Goal: Task Accomplishment & Management: Complete application form

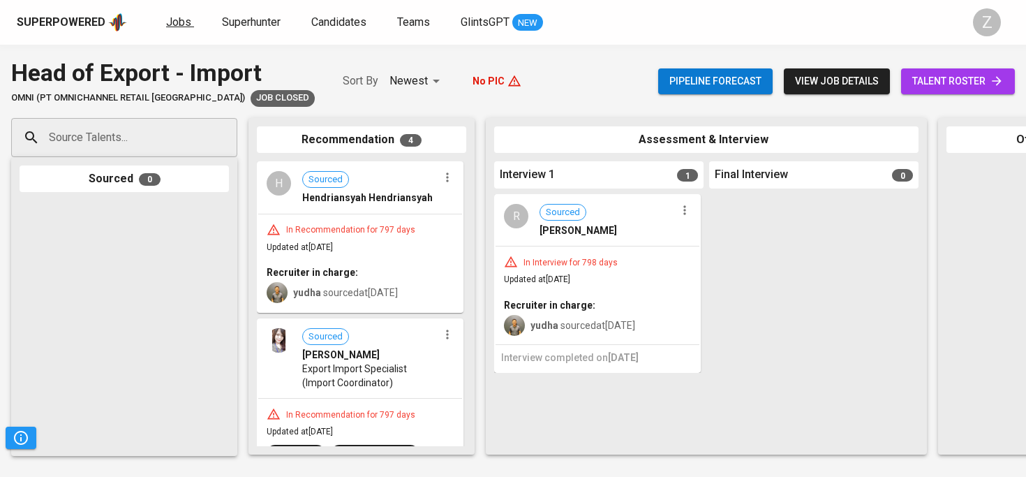
click at [172, 21] on span "Jobs" at bounding box center [178, 21] width 25 height 13
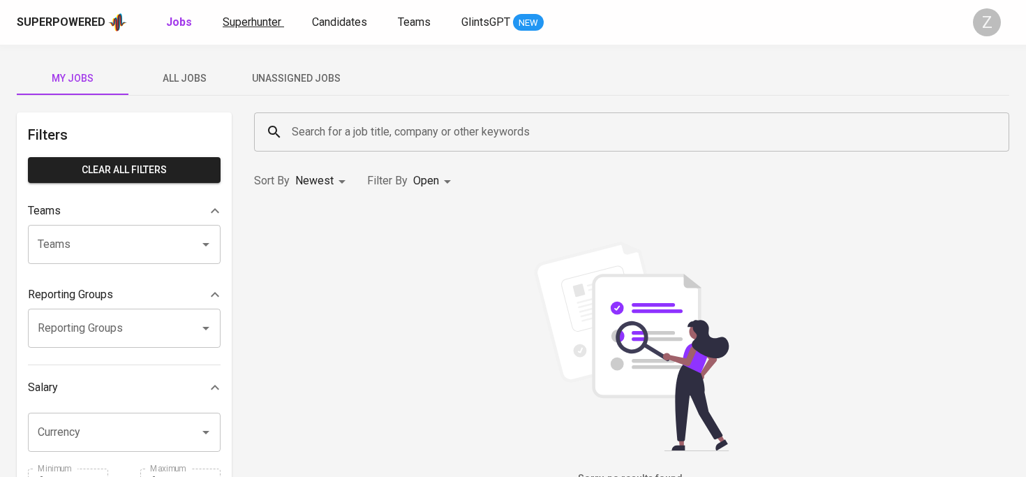
click at [230, 19] on span "Superhunter" at bounding box center [252, 21] width 59 height 13
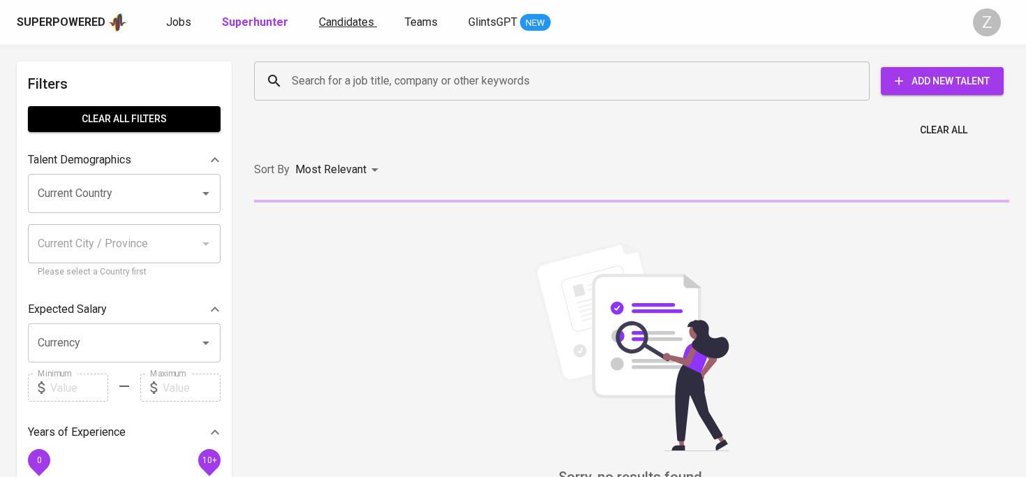
click at [320, 24] on span "Candidates" at bounding box center [346, 21] width 55 height 13
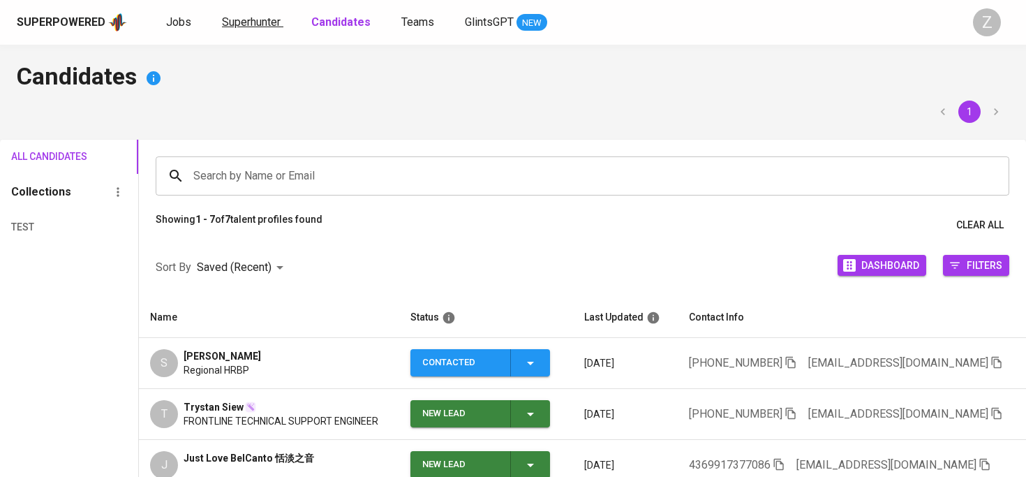
click at [237, 22] on span "Superhunter" at bounding box center [251, 21] width 59 height 13
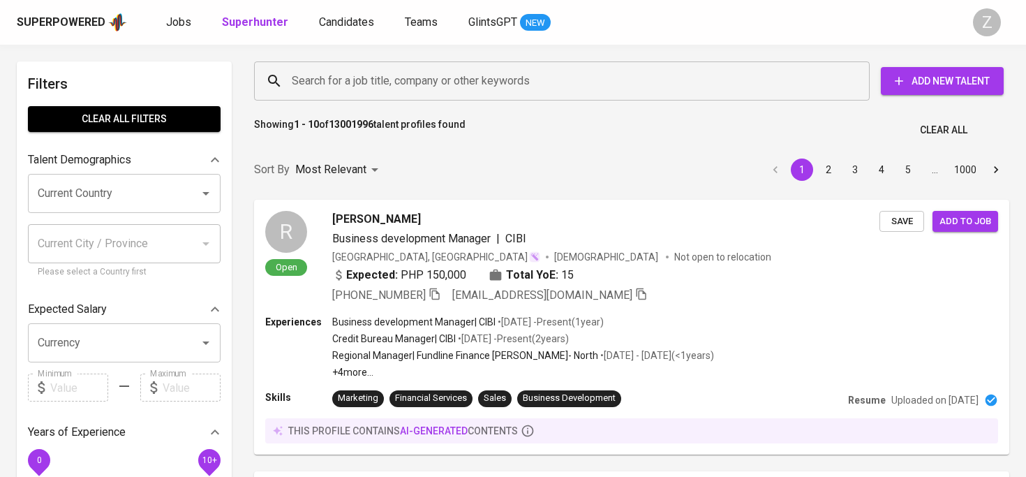
click at [928, 97] on div "Search for a job title, company or other keywords Search for a job title, compa…" at bounding box center [629, 80] width 750 height 39
click at [931, 80] on span "Add New Talent" at bounding box center [942, 81] width 101 height 17
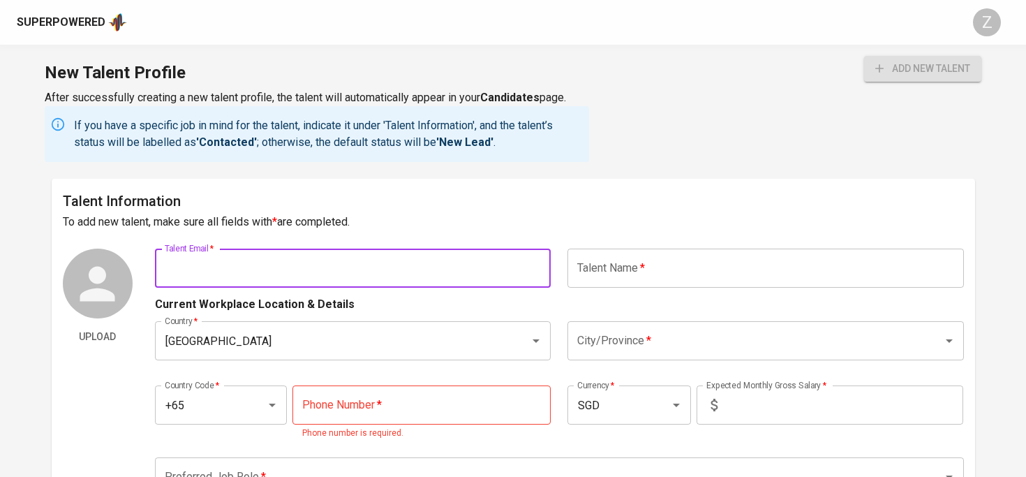
click at [346, 267] on input "text" at bounding box center [353, 268] width 396 height 39
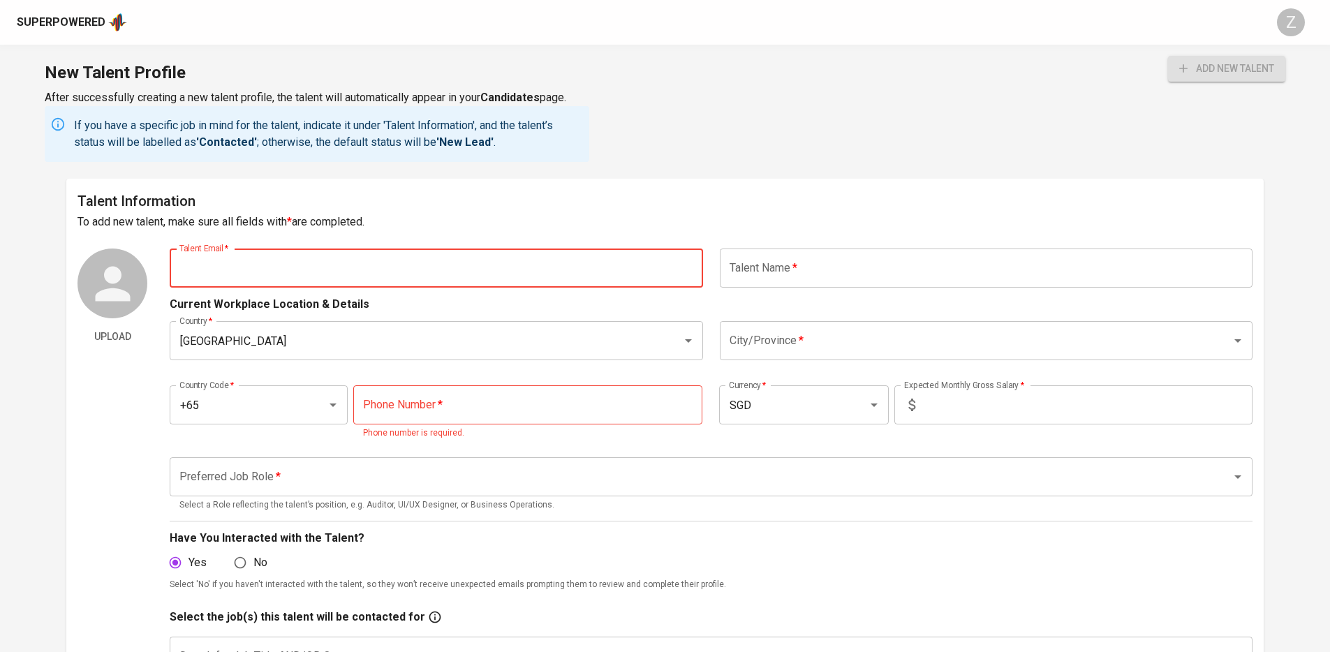
click at [831, 270] on input "text" at bounding box center [986, 268] width 533 height 39
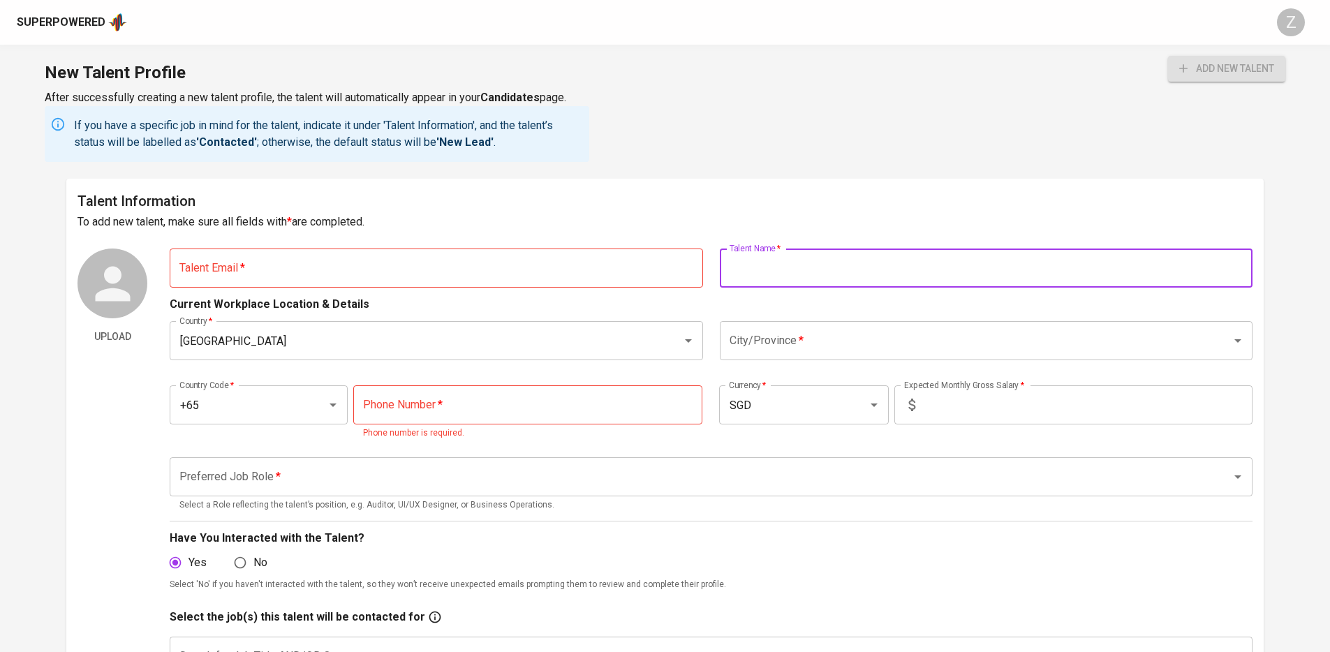
paste input "[PERSON_NAME]"
click at [820, 266] on input "[PERSON_NAME]" at bounding box center [986, 268] width 533 height 39
type input "[PERSON_NAME]"
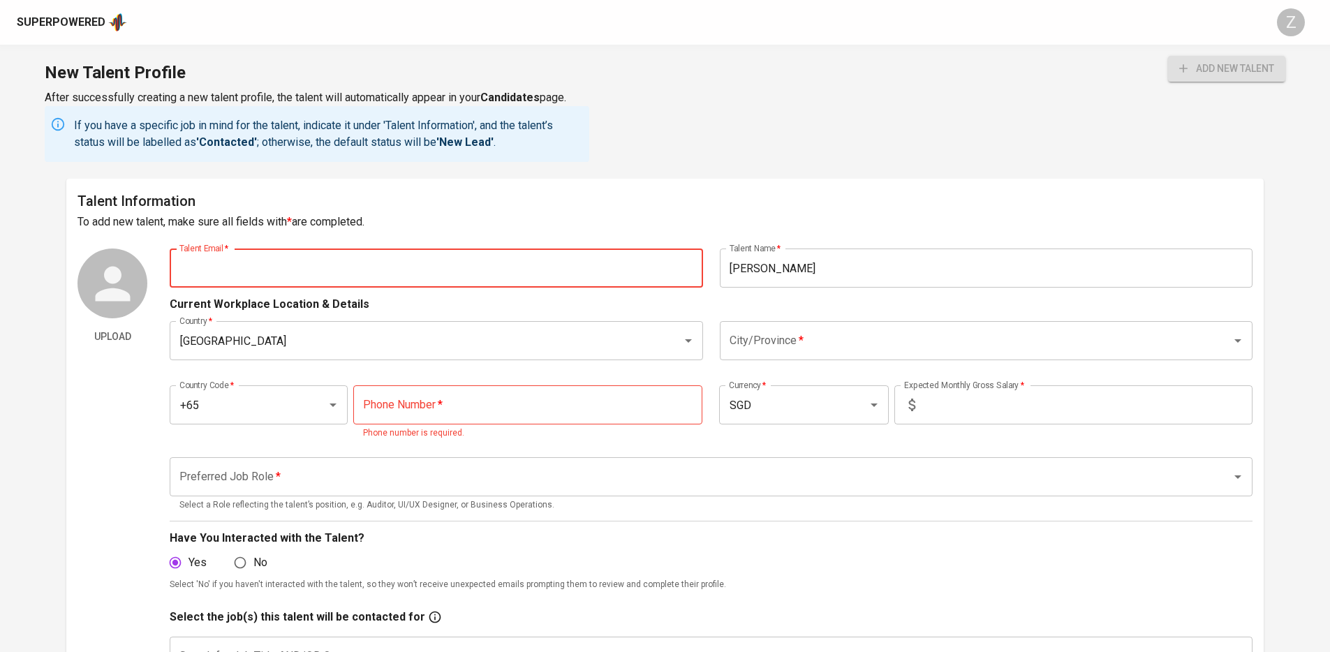
click at [288, 262] on input "text" at bounding box center [436, 268] width 533 height 39
paste input "[EMAIL_ADDRESS][DOMAIN_NAME]"
type input "[EMAIL_ADDRESS][DOMAIN_NAME]"
click at [550, 352] on input "[GEOGRAPHIC_DATA]" at bounding box center [416, 340] width 481 height 27
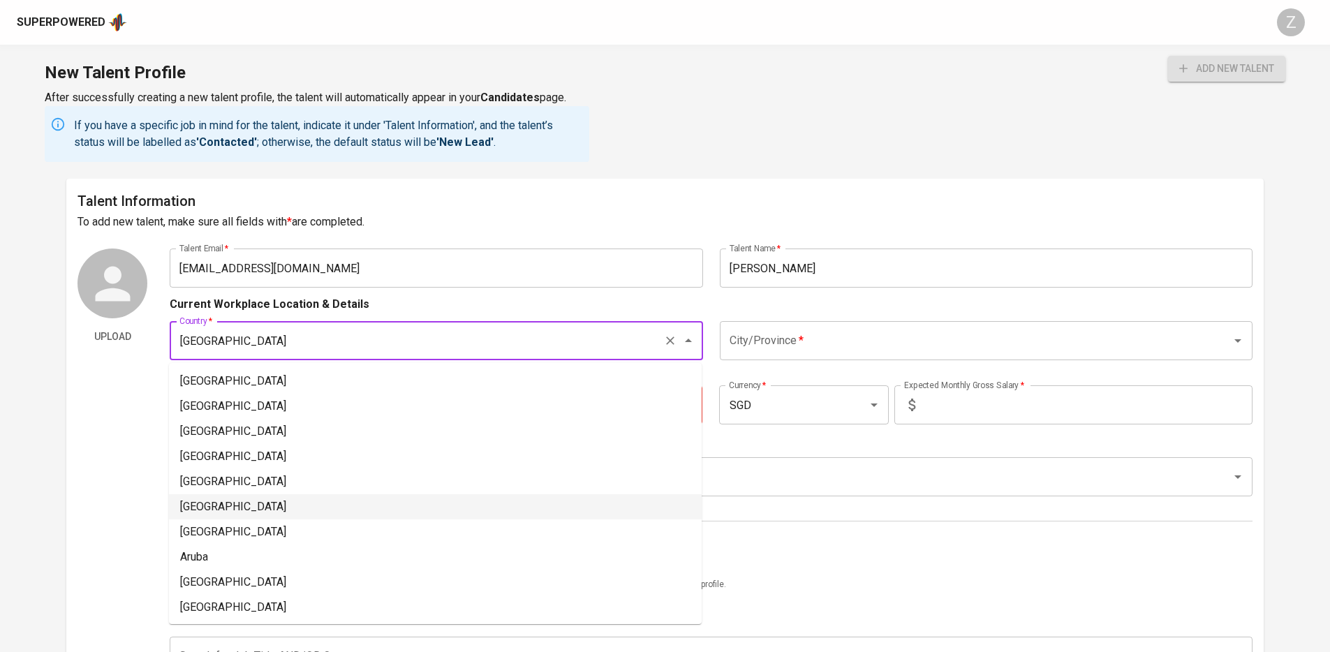
click at [840, 346] on input "City/Province   *" at bounding box center [966, 340] width 481 height 27
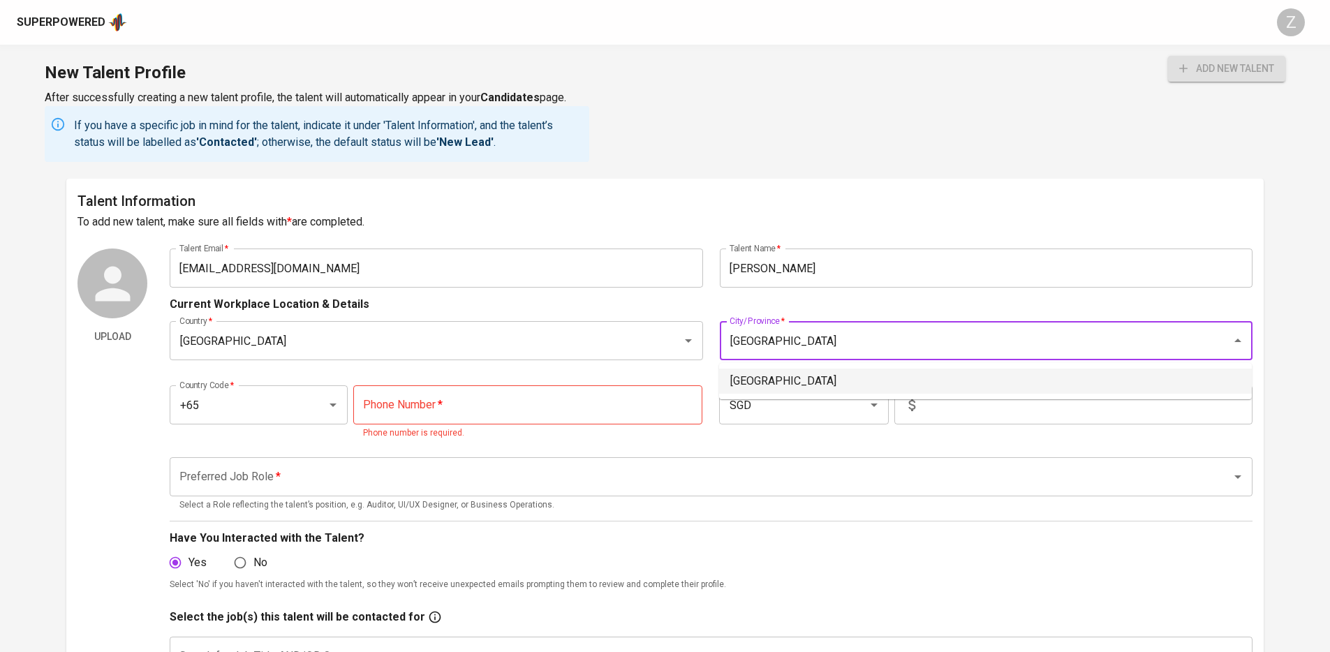
click at [831, 387] on li "[GEOGRAPHIC_DATA]" at bounding box center [985, 381] width 533 height 25
type input "[GEOGRAPHIC_DATA]"
click at [501, 393] on input "tel" at bounding box center [528, 404] width 350 height 39
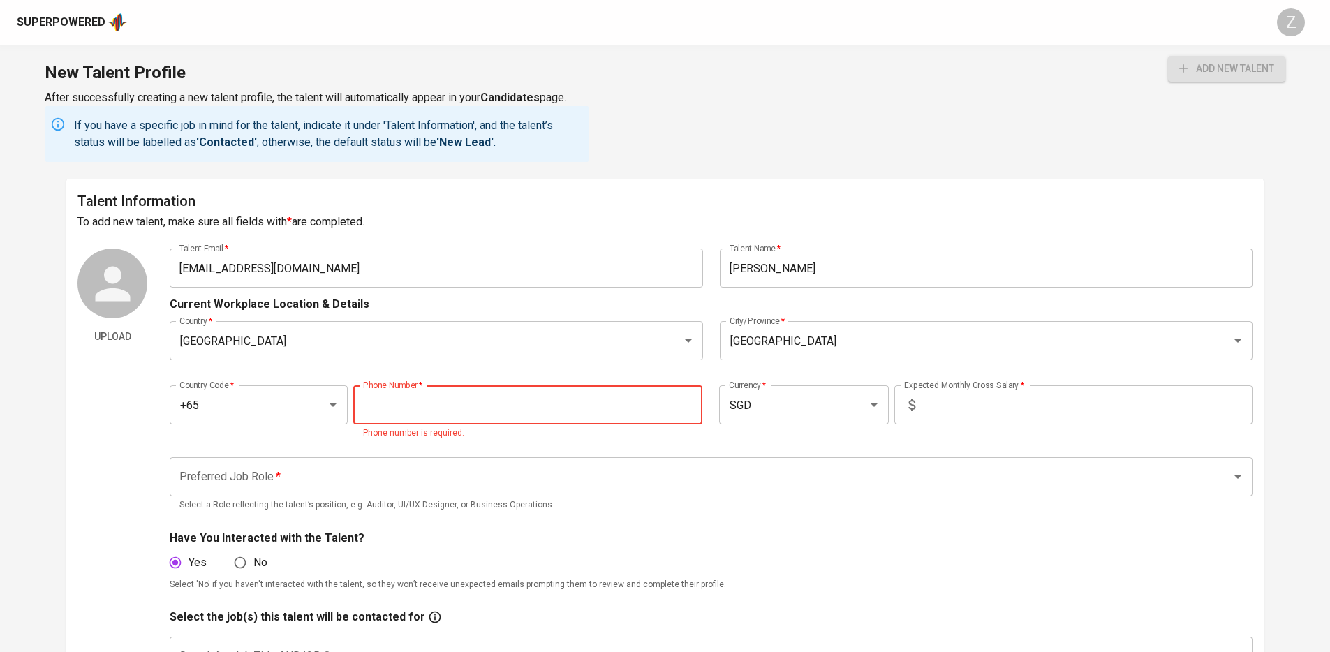
click at [501, 393] on input "tel" at bounding box center [528, 404] width 350 height 39
paste input "9785-2265"
click at [392, 403] on input "9785-2265" at bounding box center [528, 404] width 350 height 39
type input "9785-2265"
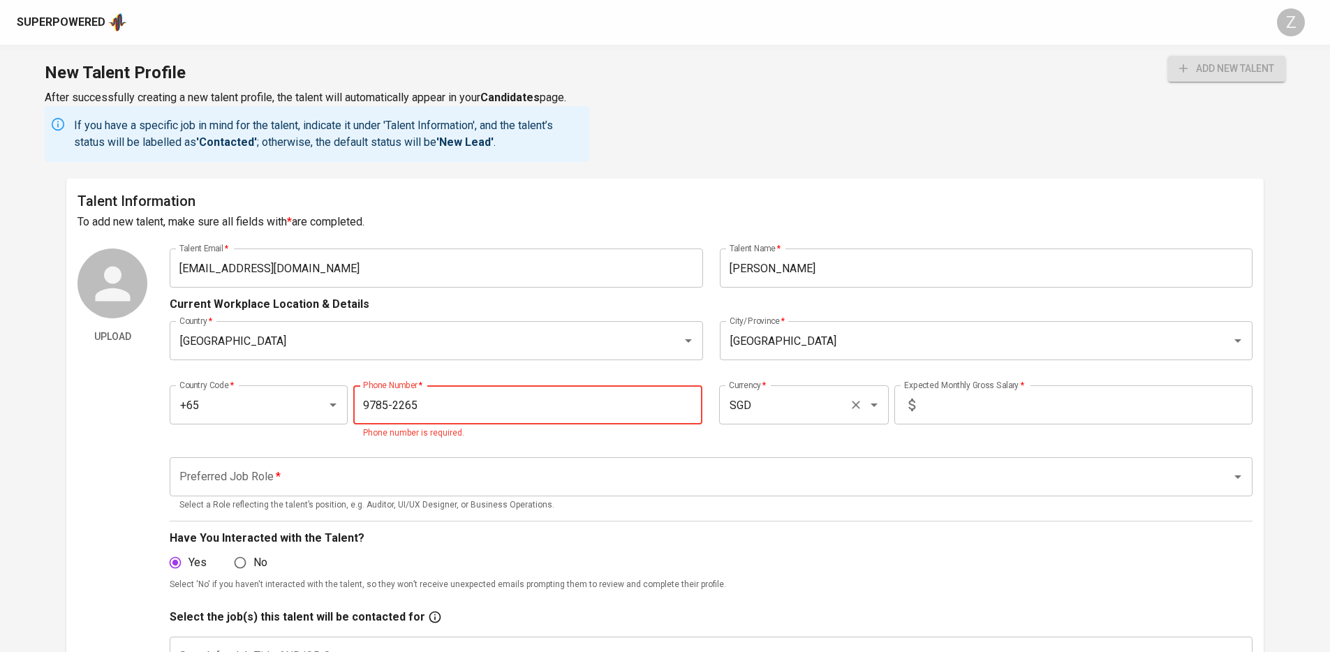
click at [784, 412] on input "SGD" at bounding box center [783, 405] width 117 height 27
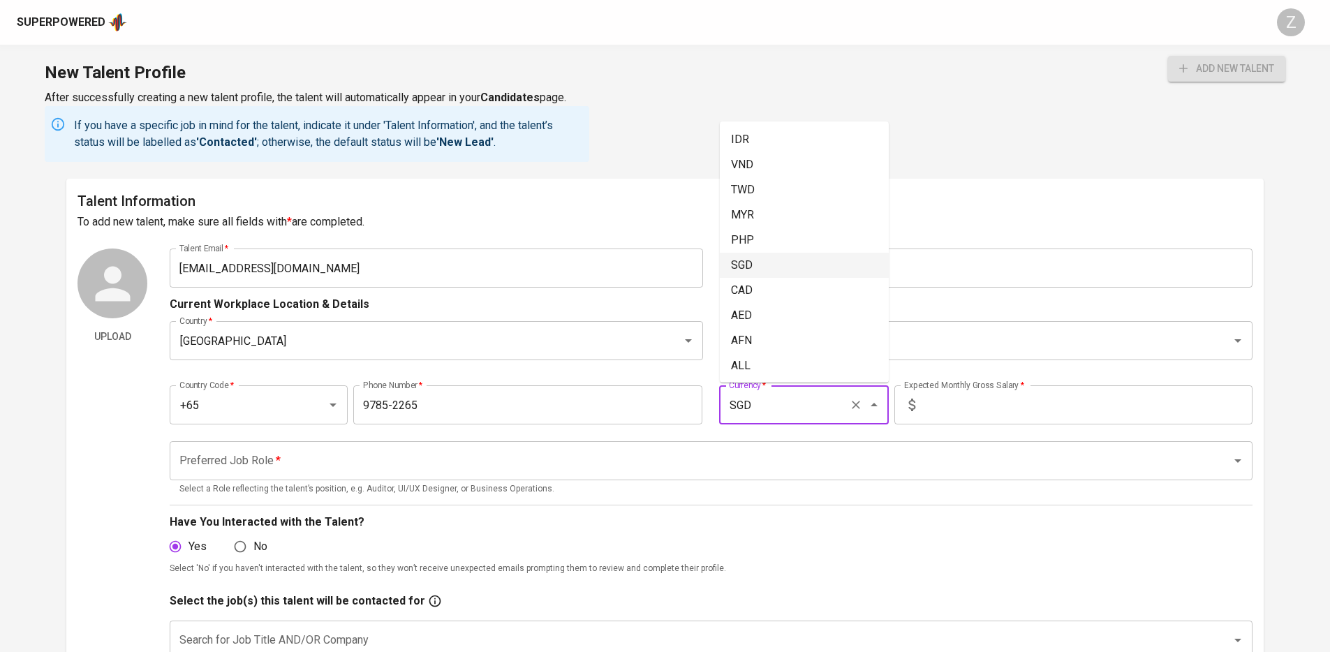
click at [981, 406] on input "text" at bounding box center [1087, 404] width 332 height 39
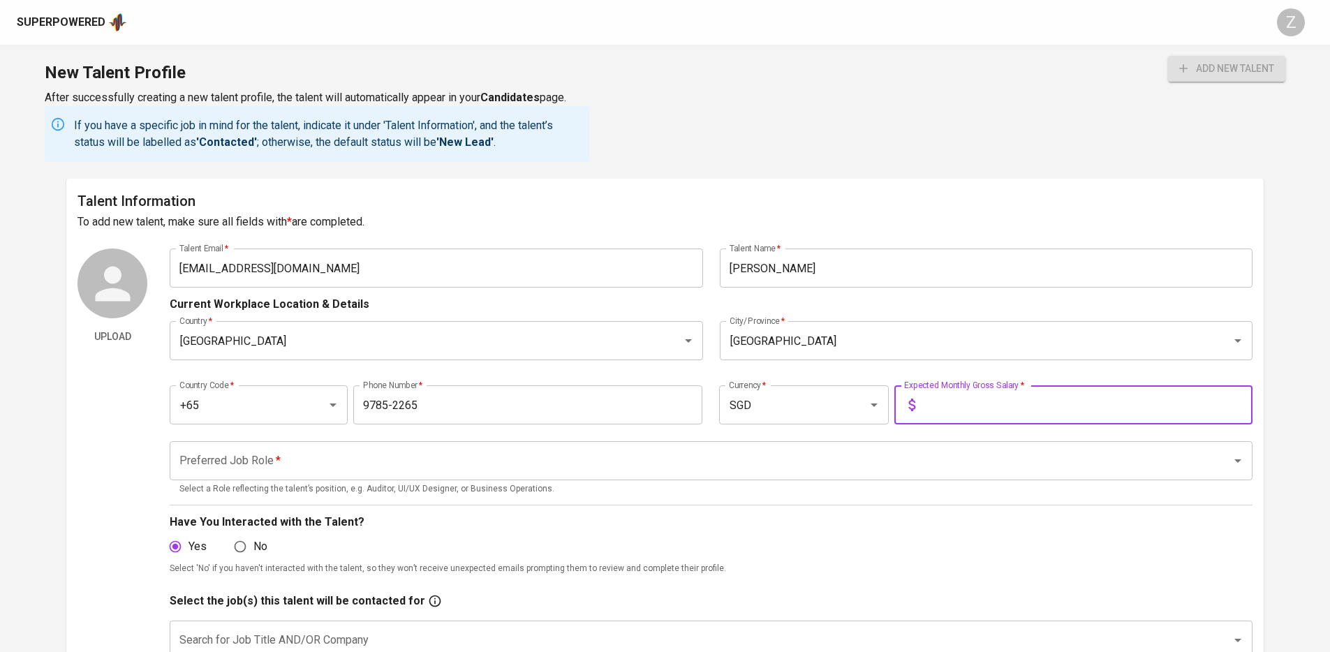
click at [297, 452] on input "Preferred Job Role   *" at bounding box center [691, 460] width 1031 height 27
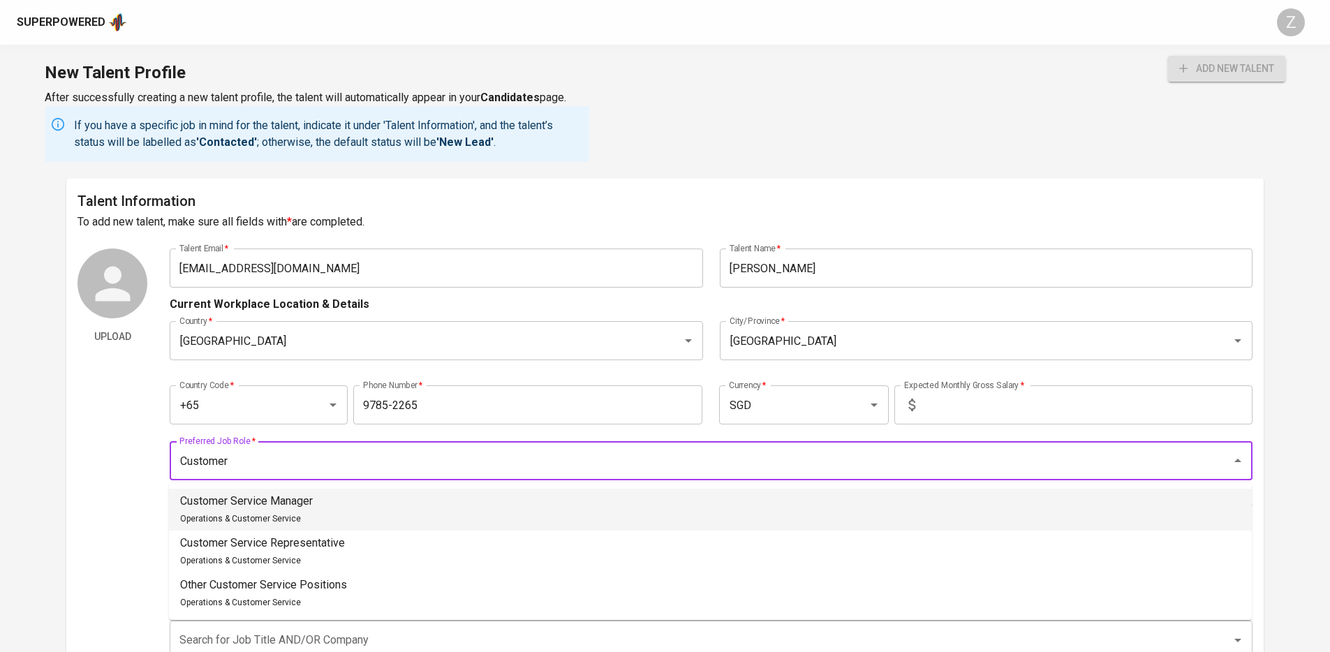
click at [241, 476] on div "Customer Service Manager Operations & Customer Service" at bounding box center [246, 510] width 133 height 34
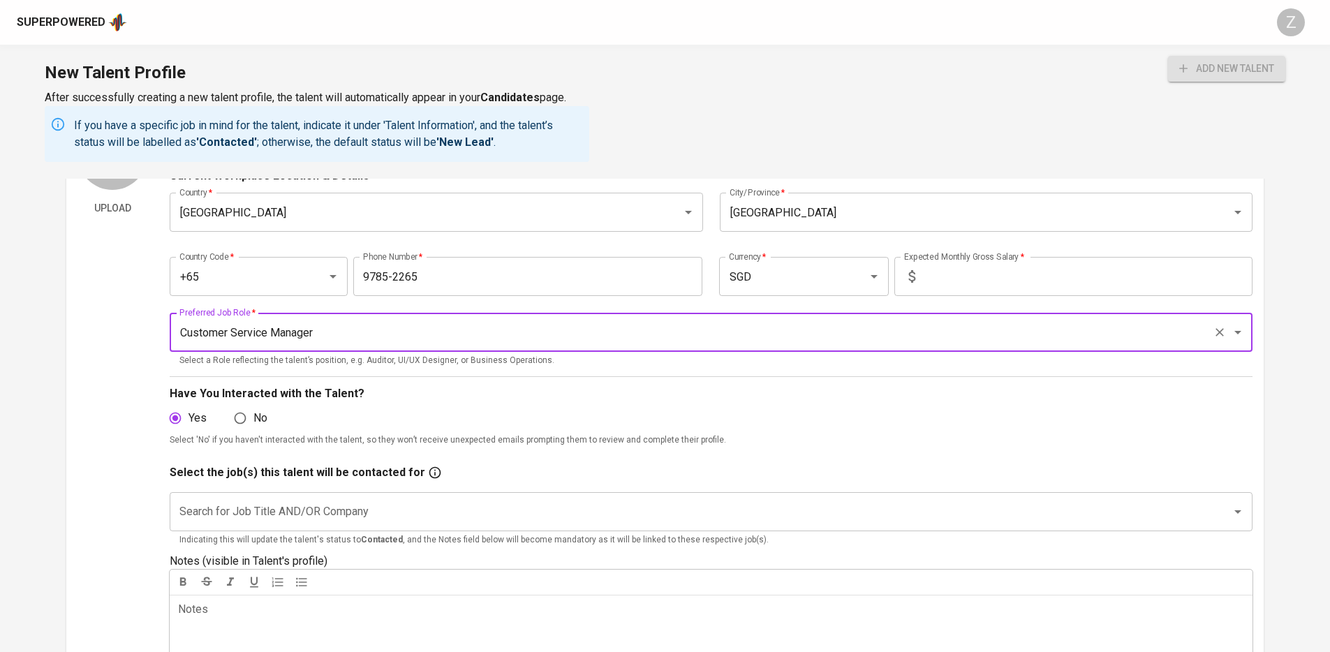
scroll to position [130, 0]
type input "Customer Service Manager"
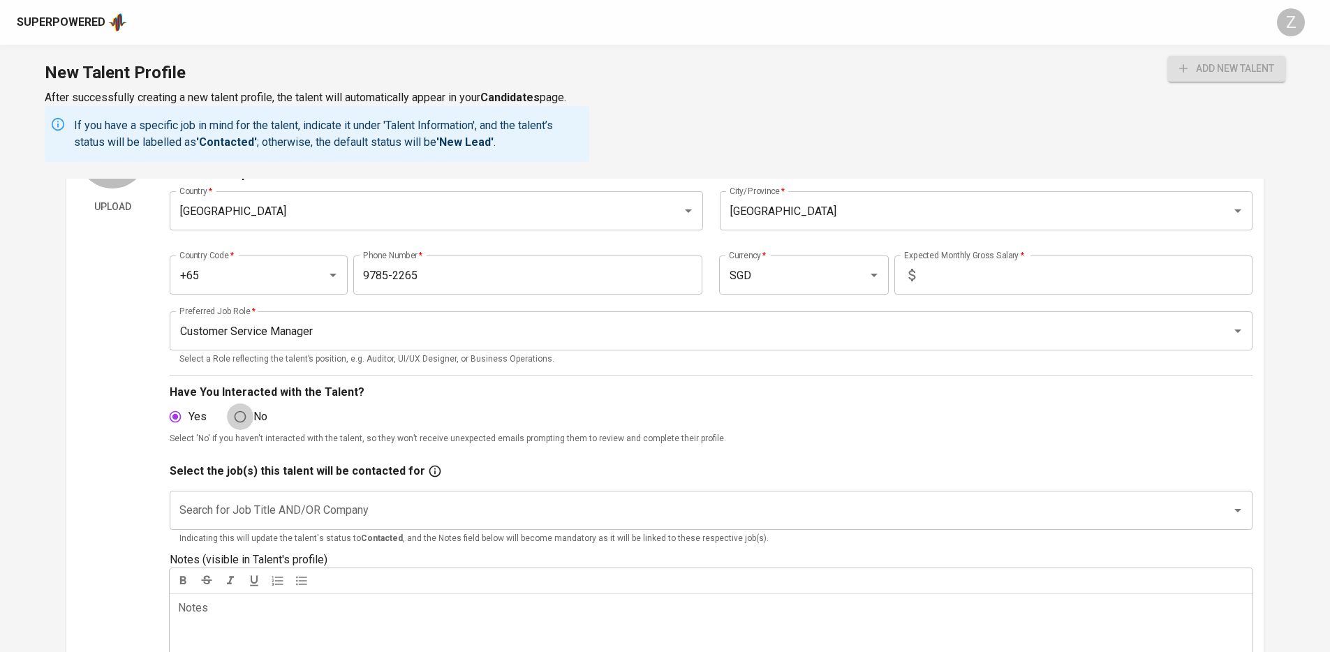
click at [251, 429] on input "No" at bounding box center [240, 416] width 27 height 27
radio input "true"
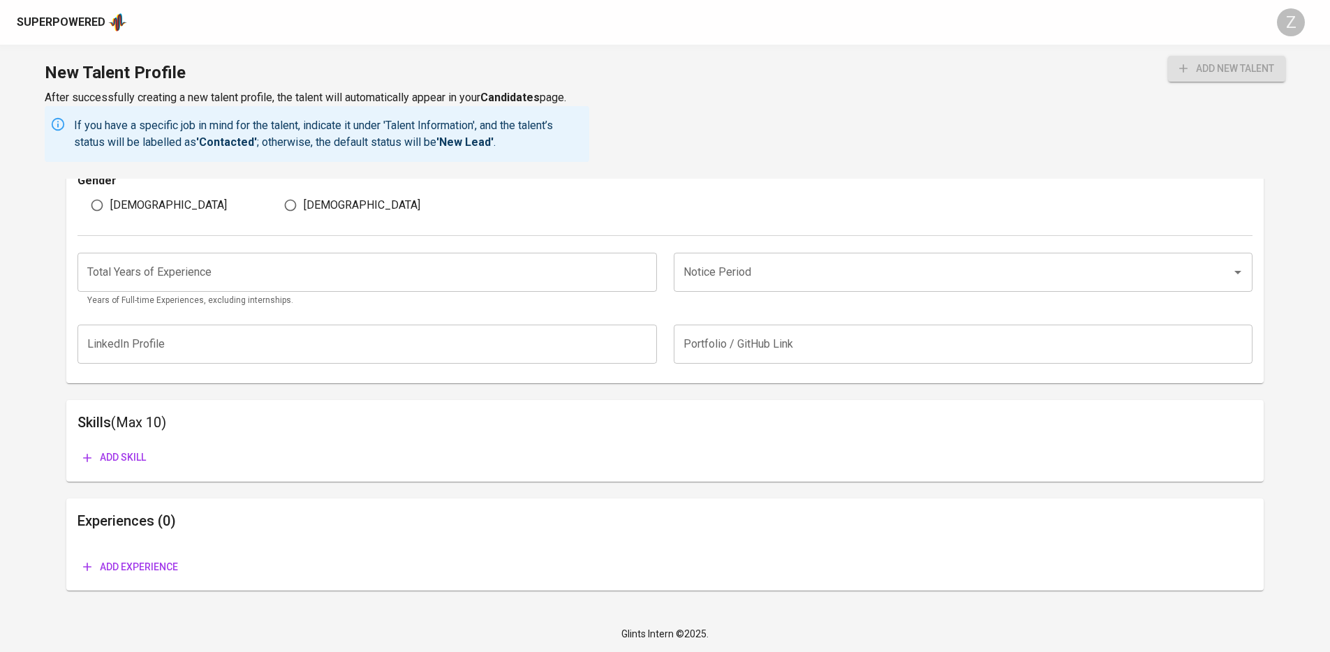
scroll to position [0, 0]
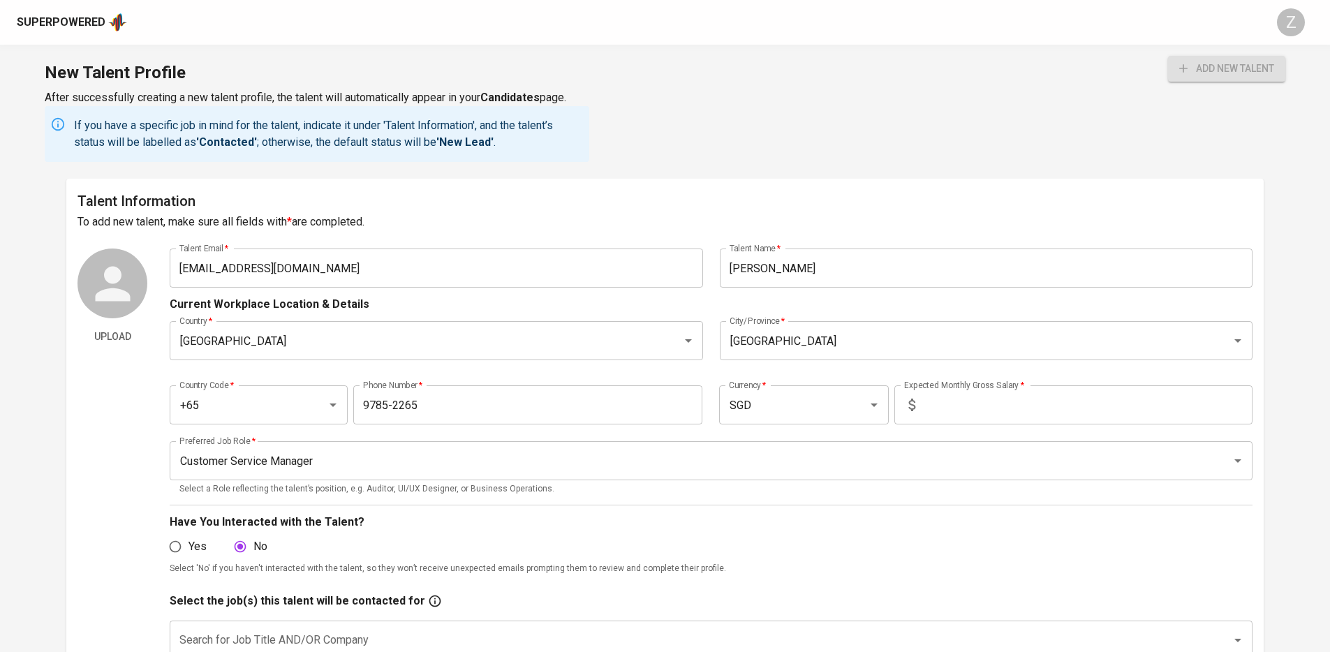
click at [972, 401] on input "text" at bounding box center [1087, 404] width 332 height 39
type input "6"
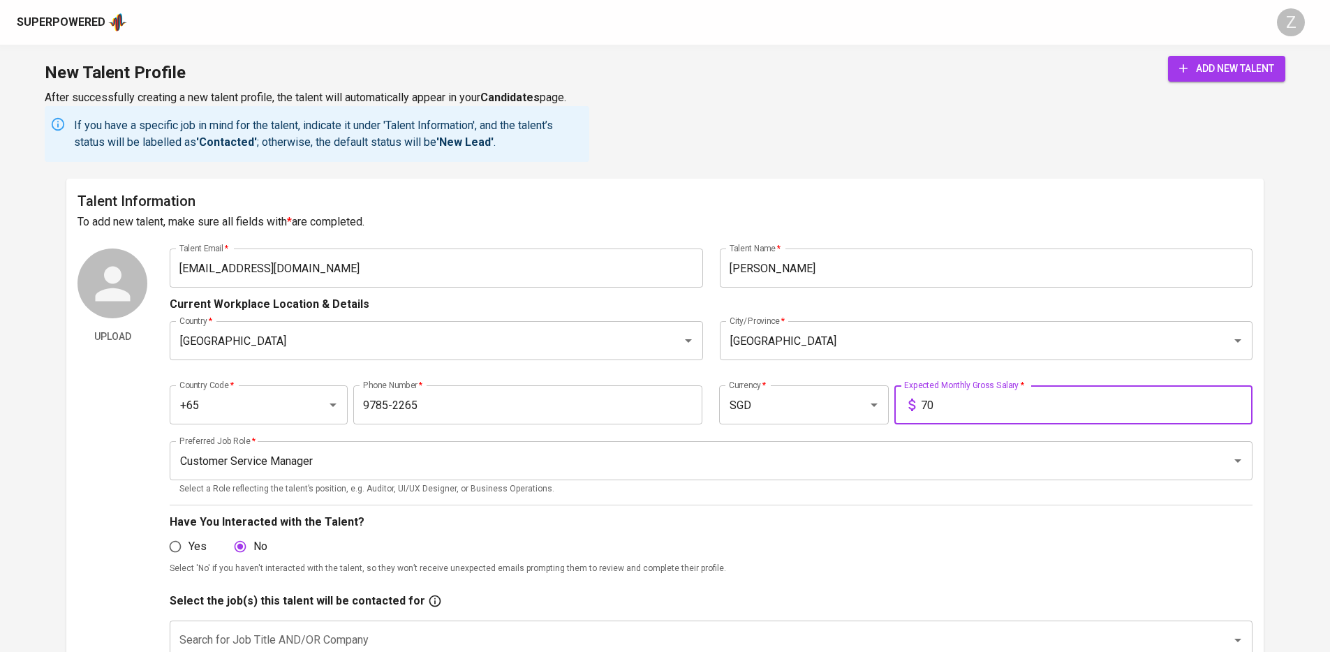
type input "7"
type input "8,000"
click at [1025, 84] on div "add new talent" at bounding box center [1226, 109] width 117 height 106
click at [1025, 72] on span "add new talent" at bounding box center [1226, 68] width 95 height 17
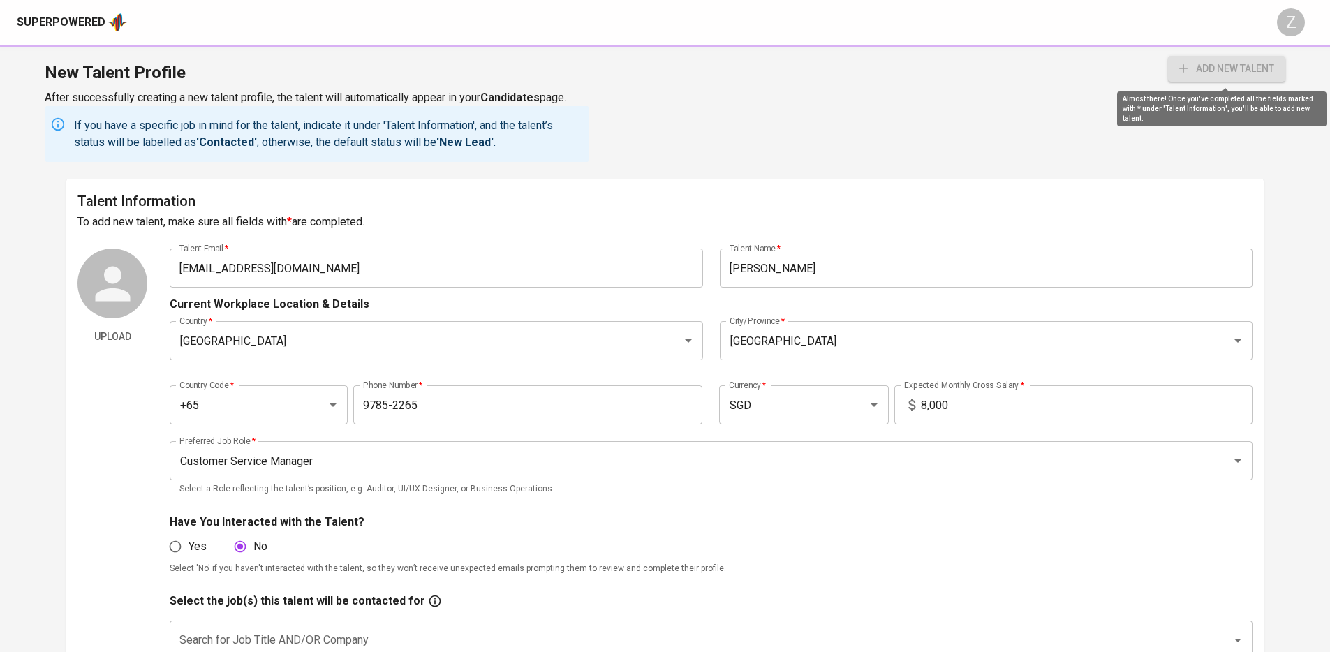
radio input "true"
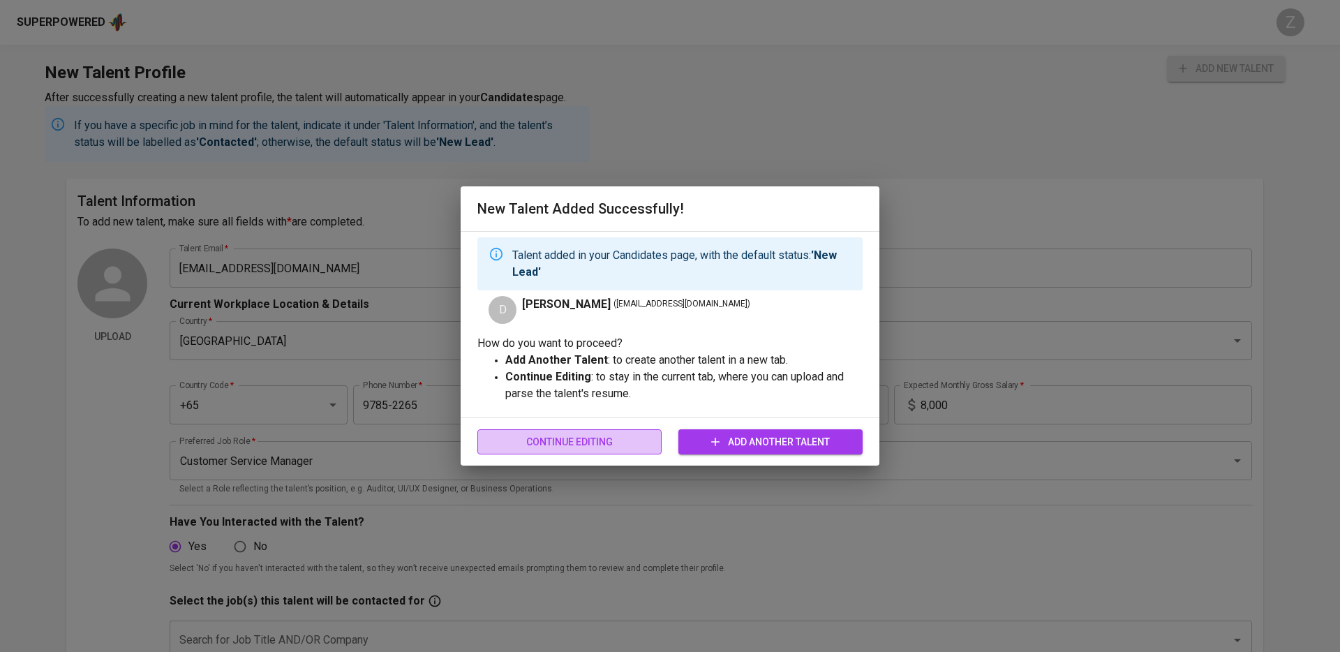
click at [572, 438] on span "Continue Editing" at bounding box center [570, 441] width 162 height 17
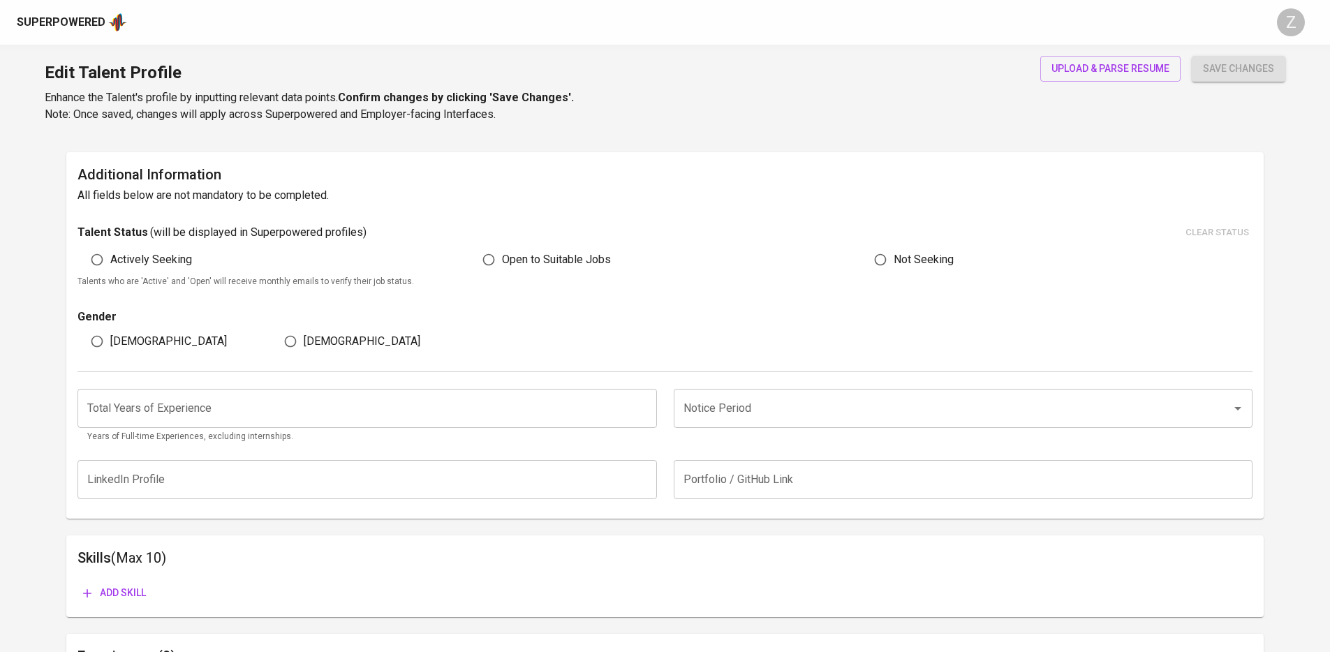
scroll to position [411, 0]
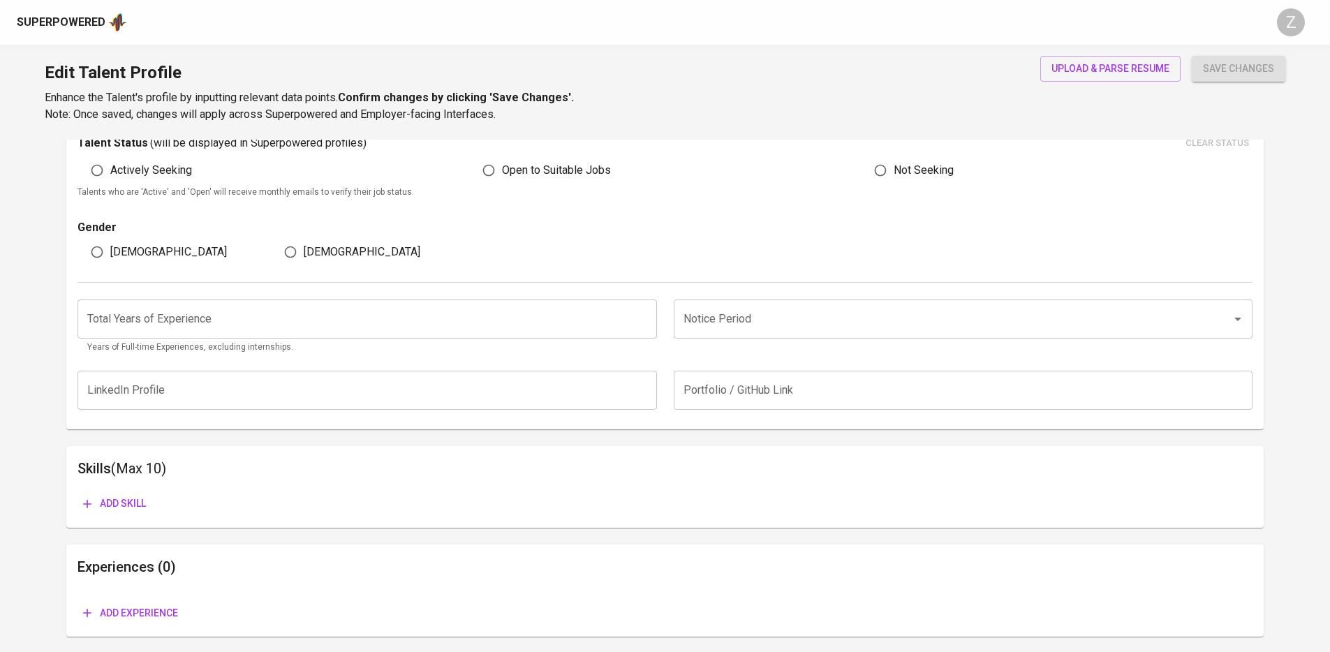
click at [295, 253] on input "[DEMOGRAPHIC_DATA]" at bounding box center [290, 252] width 27 height 27
radio input "true"
click at [182, 174] on span "Actively Seeking" at bounding box center [151, 170] width 82 height 17
click at [110, 174] on input "Actively Seeking" at bounding box center [97, 170] width 27 height 27
radio input "true"
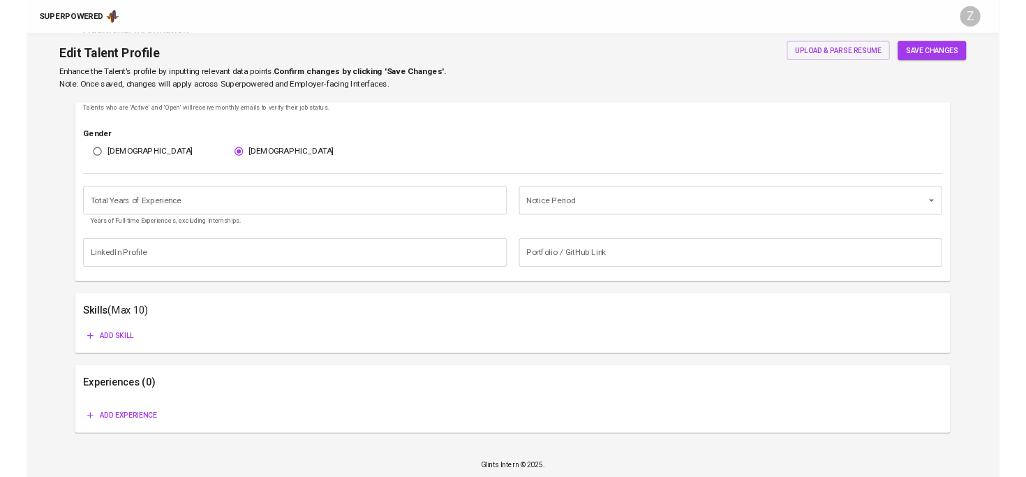
scroll to position [0, 0]
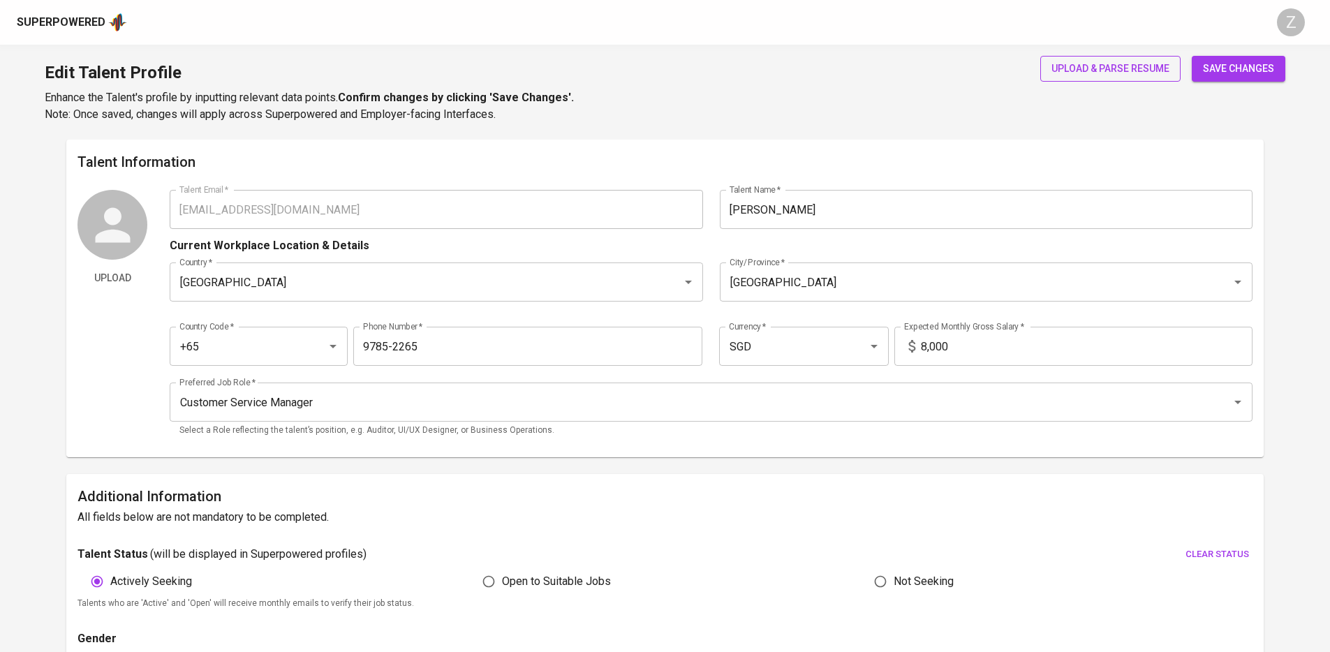
click at [1025, 79] on button "upload & parse resume" at bounding box center [1110, 69] width 140 height 26
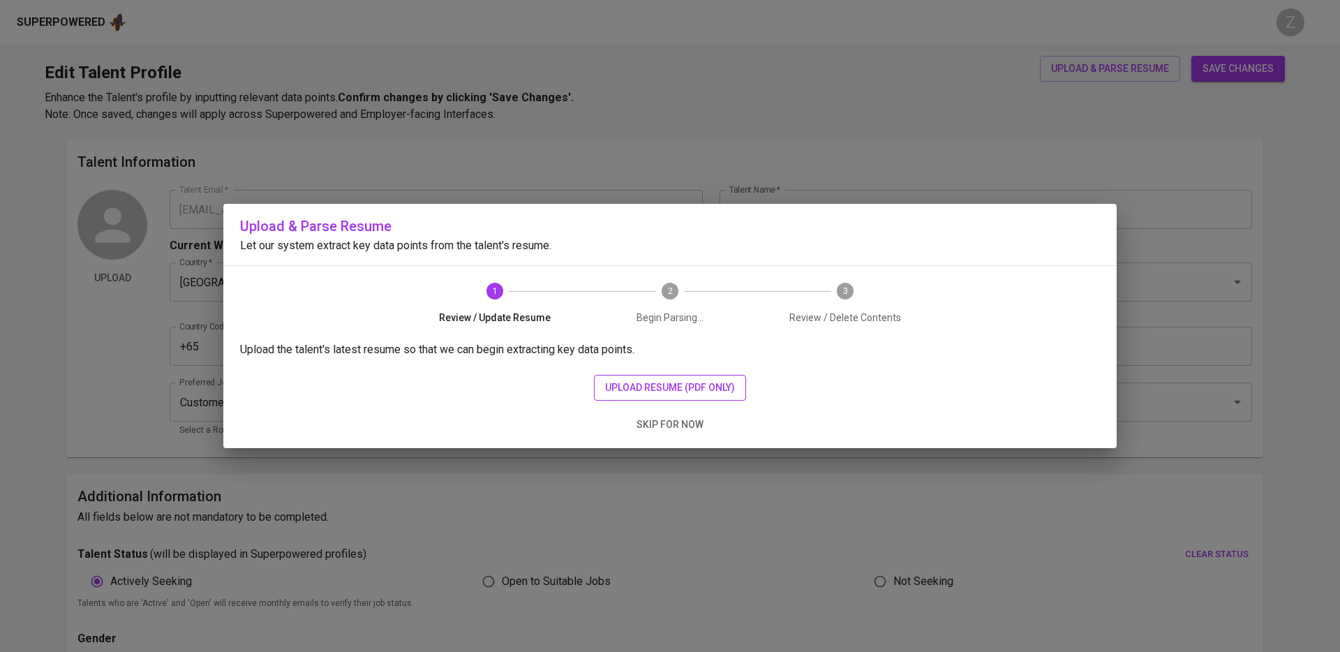
click at [659, 376] on button "upload resume (pdf only)" at bounding box center [670, 388] width 152 height 26
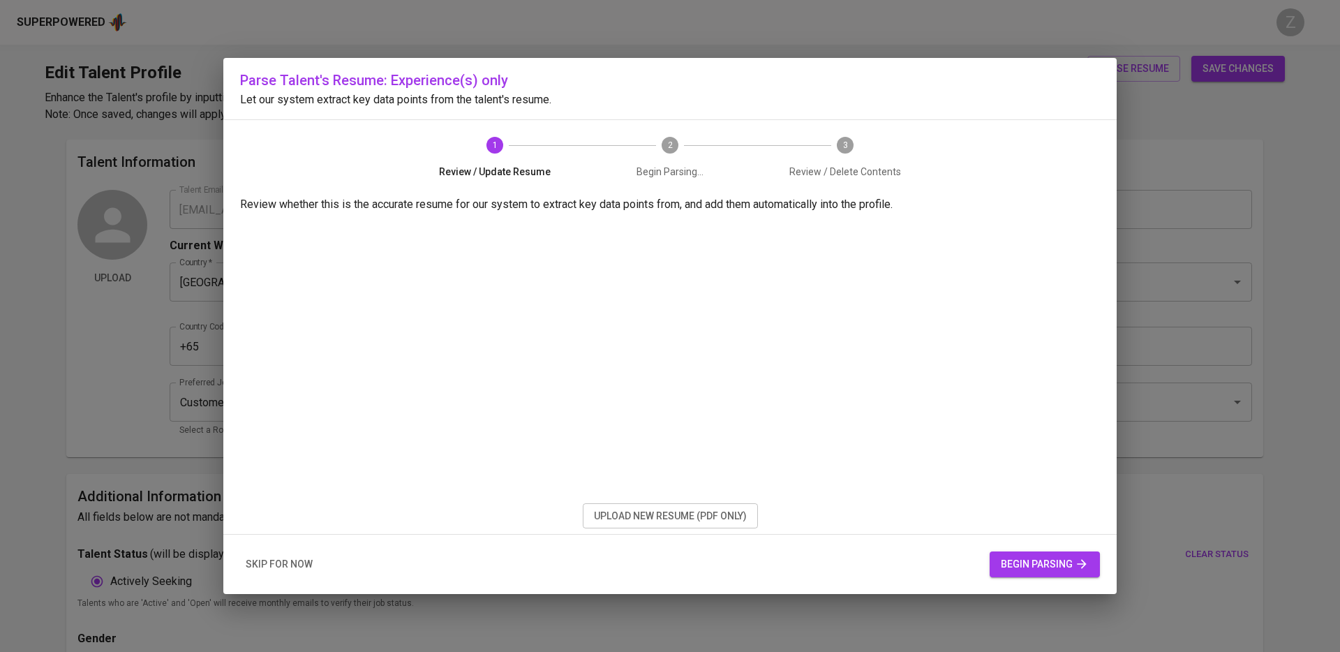
click at [1024, 476] on span "begin parsing" at bounding box center [1045, 564] width 88 height 17
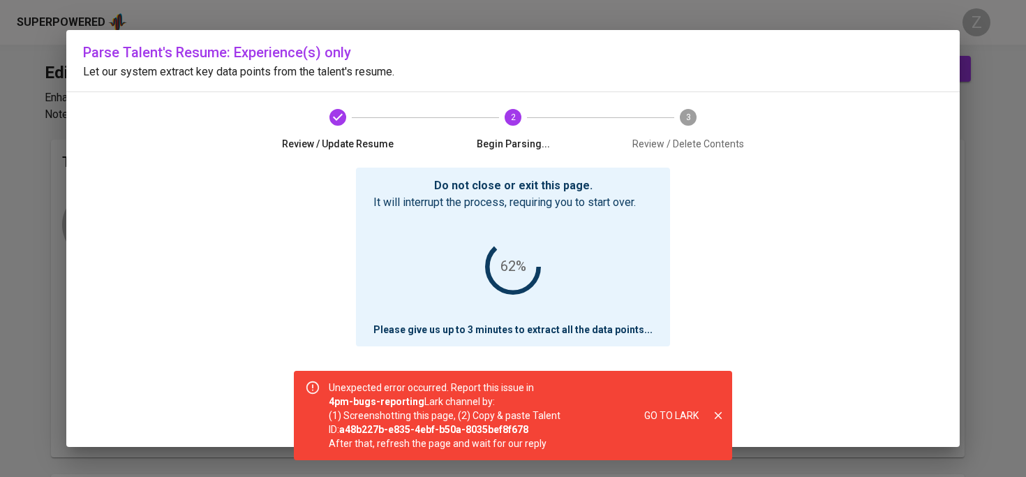
click at [687, 414] on span "Go to Lark" at bounding box center [671, 415] width 54 height 17
click at [714, 411] on icon "close" at bounding box center [718, 415] width 13 height 13
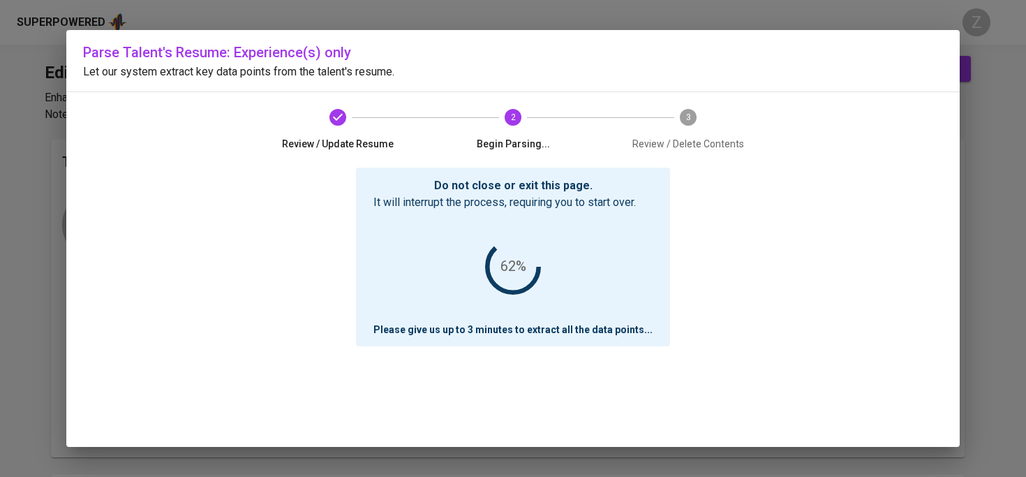
click at [620, 302] on div "62%" at bounding box center [512, 267] width 279 height 112
click at [956, 113] on div "Parse Talent's Resume: Experience(s) only Let our system extract key data point…" at bounding box center [513, 238] width 894 height 417
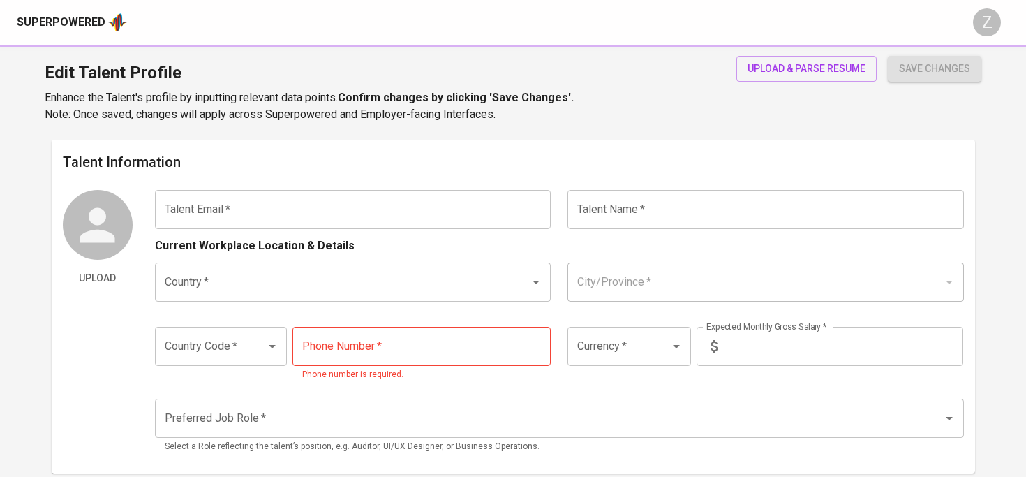
type input "[EMAIL_ADDRESS][DOMAIN_NAME]"
type input "[PERSON_NAME]"
type input "[GEOGRAPHIC_DATA]"
type input "+65"
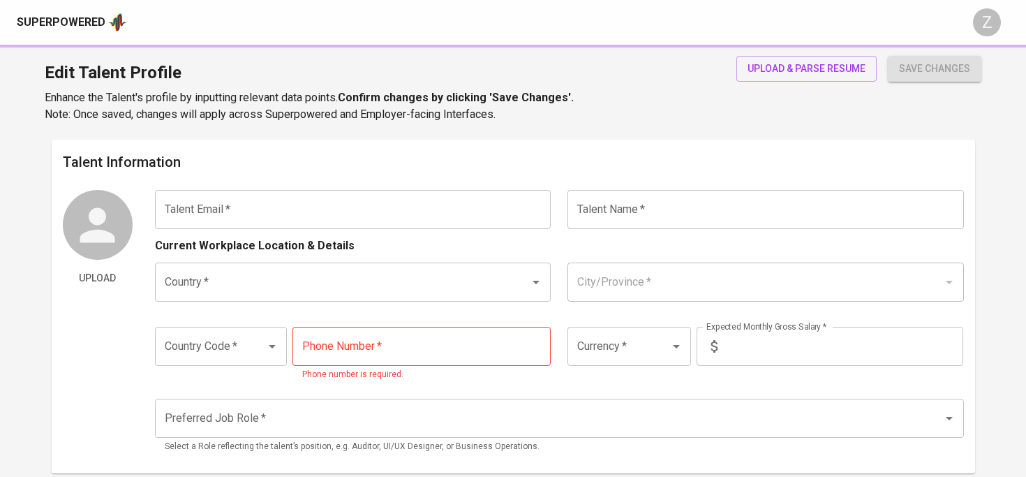
type input "9785-2265"
type input "SGD"
type input "8,000"
type input "Customer Service Manager"
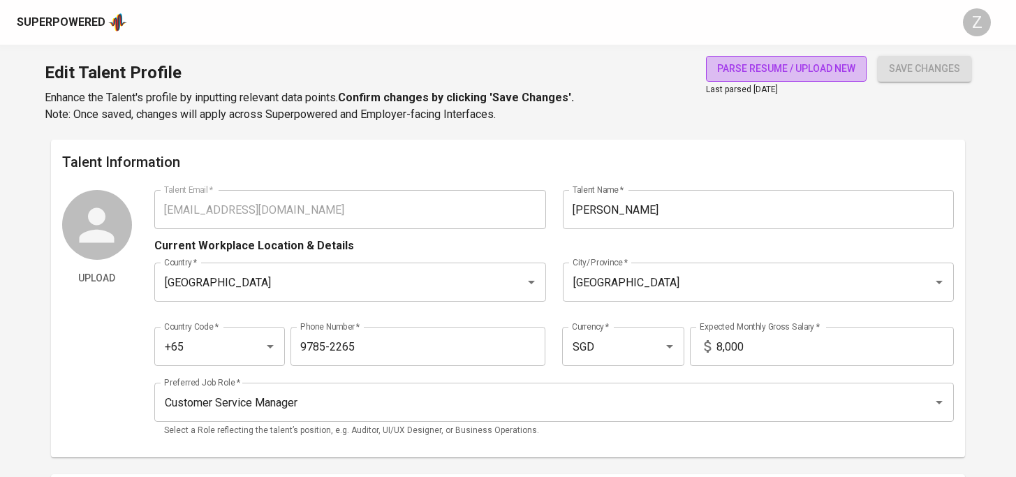
click at [764, 81] on button "parse resume / upload new" at bounding box center [786, 69] width 161 height 26
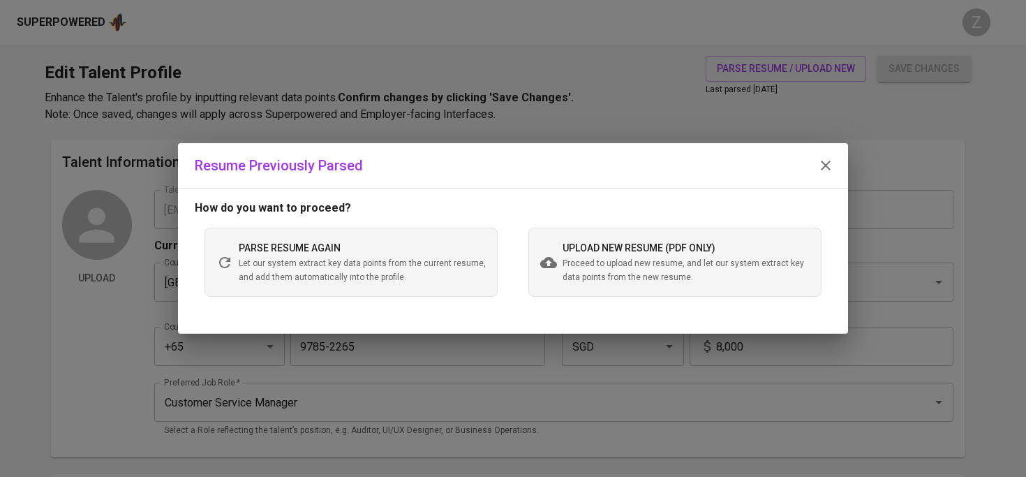
click at [450, 286] on div "parse resume again Let our system extract key data points from the current resu…" at bounding box center [351, 262] width 293 height 68
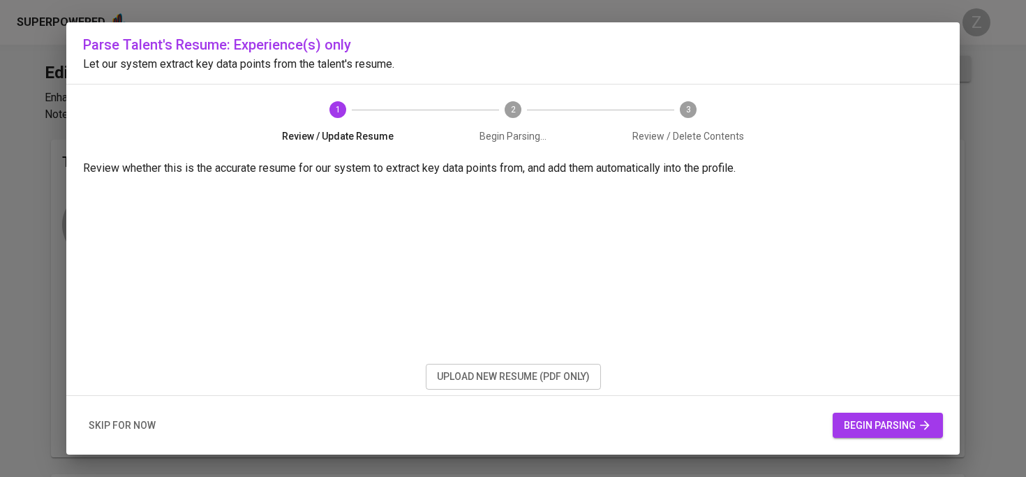
click at [877, 417] on span "begin parsing" at bounding box center [888, 425] width 88 height 17
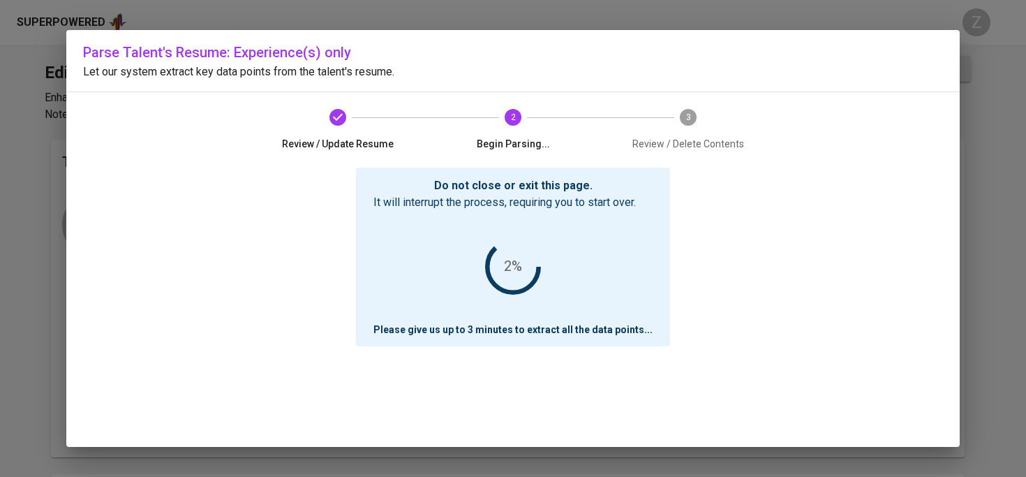
click at [912, 258] on div "Do not close or exit this page. It will interrupt the process, requiring you to…" at bounding box center [513, 307] width 860 height 279
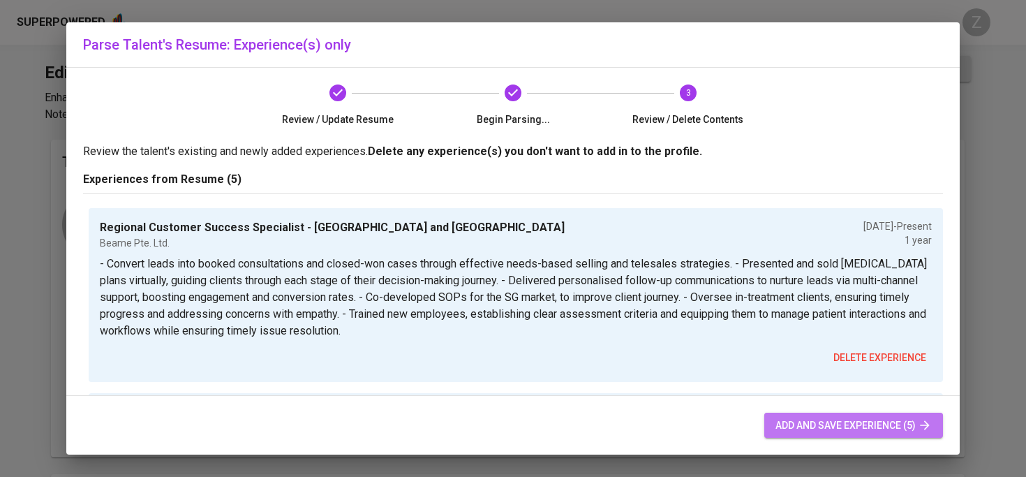
click at [876, 425] on span "add and save experience (5)" at bounding box center [854, 425] width 156 height 17
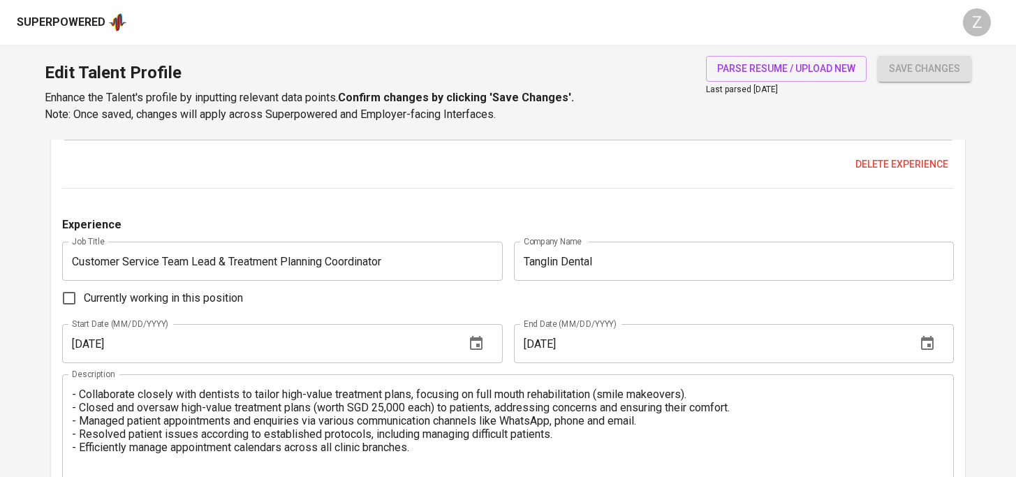
scroll to position [906, 0]
